Goal: Book appointment/travel/reservation

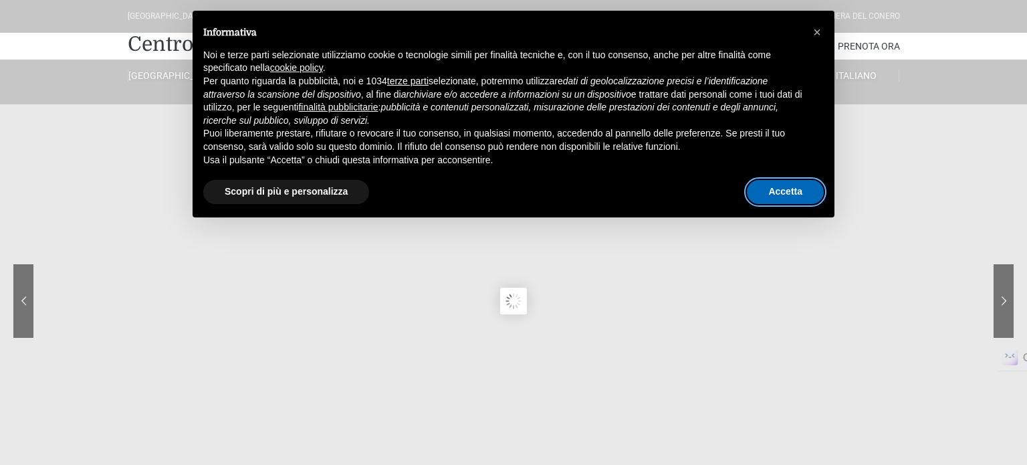
click at [790, 193] on button "Accetta" at bounding box center [785, 192] width 77 height 24
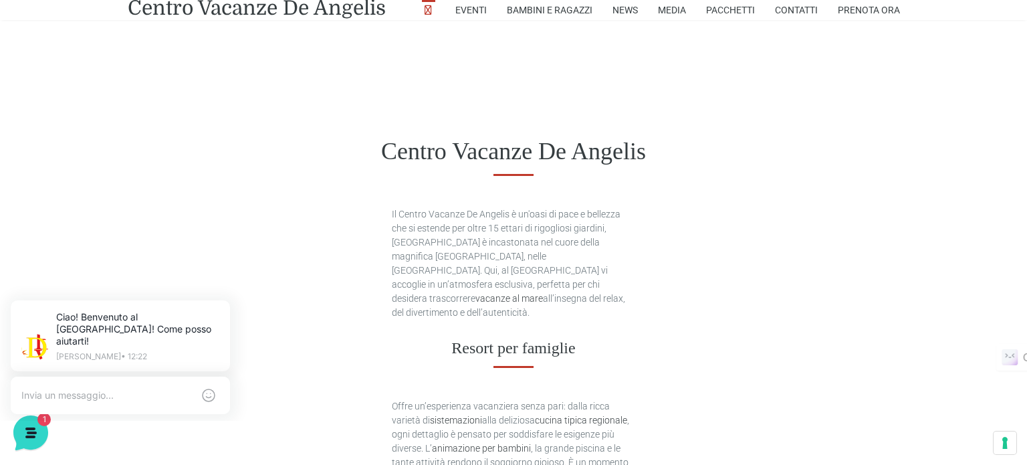
scroll to position [2207, 0]
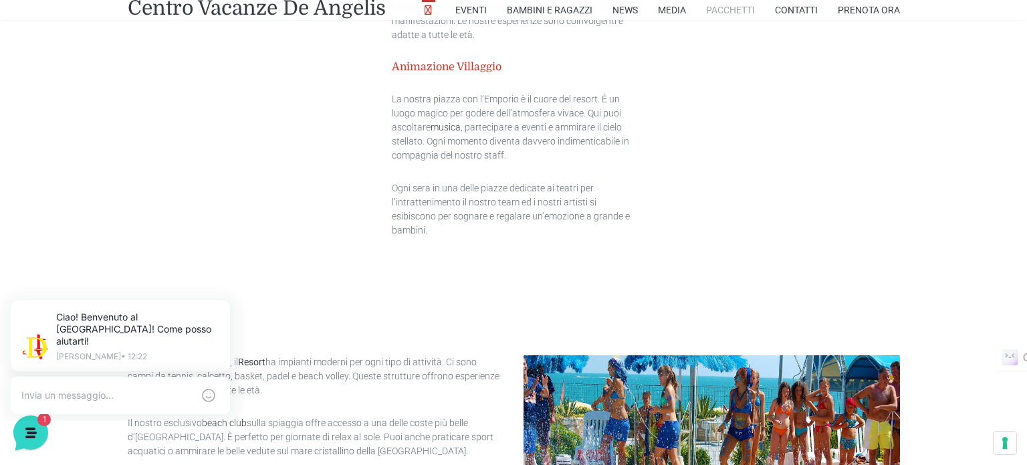
click at [741, 7] on link "Pacchetti" at bounding box center [730, 10] width 49 height 20
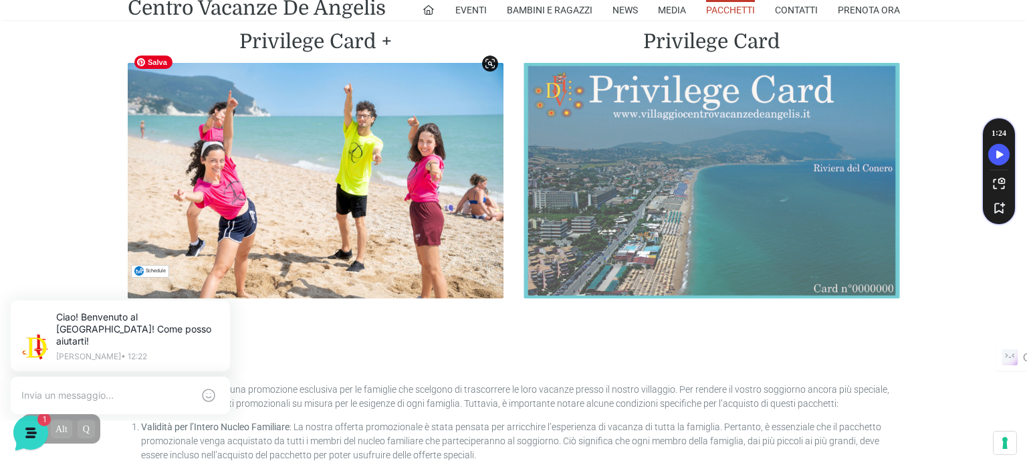
scroll to position [3260, 0]
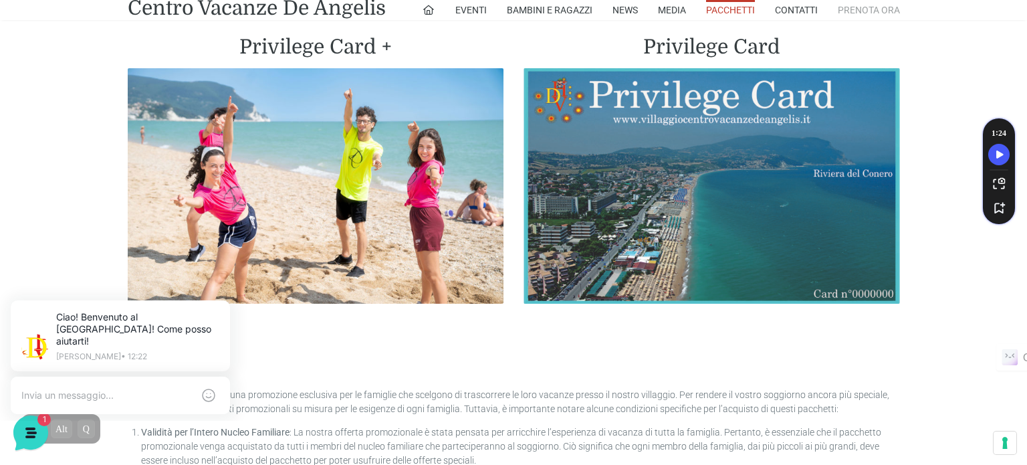
click at [858, 15] on link "Prenota Ora" at bounding box center [869, 10] width 62 height 20
